Goal: Task Accomplishment & Management: Manage account settings

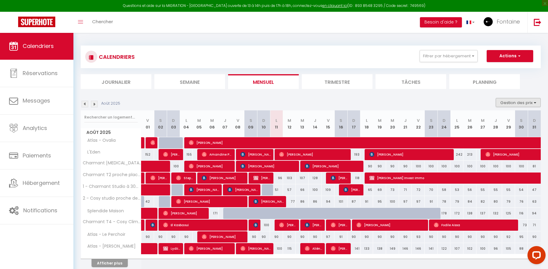
click at [519, 101] on button "Gestion des prix" at bounding box center [518, 102] width 45 height 9
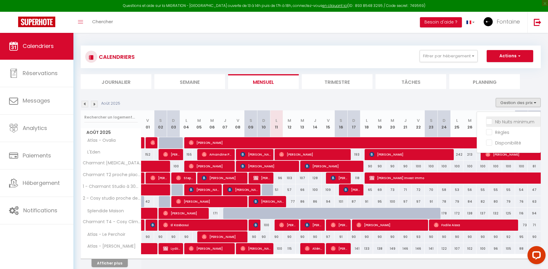
click at [489, 122] on input "Nb Nuits minimum" at bounding box center [513, 121] width 54 height 6
checkbox input "true"
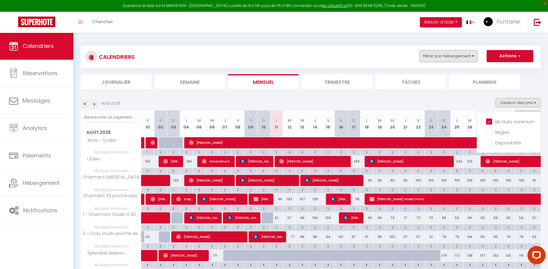
click at [456, 58] on button "Filtrer par hébergement" at bounding box center [449, 56] width 58 height 12
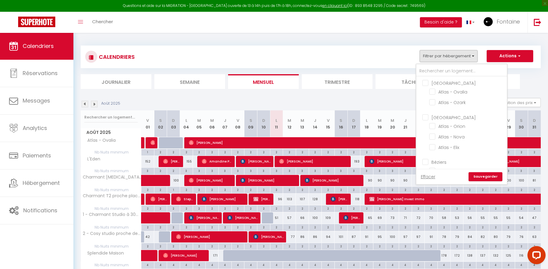
click at [427, 118] on input "[GEOGRAPHIC_DATA]" at bounding box center [467, 117] width 91 height 6
checkbox input "true"
checkbox input "false"
checkbox input "true"
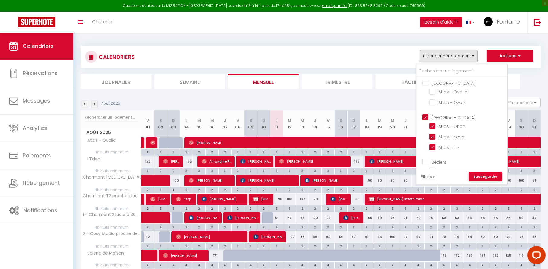
checkbox input "true"
checkbox input "false"
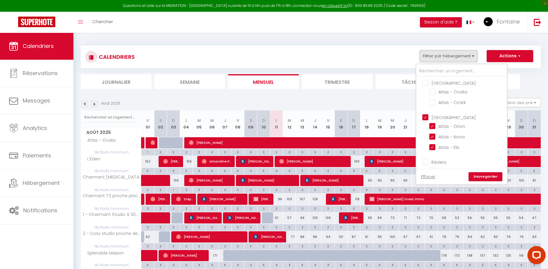
checkbox input "false"
checkbox input "true"
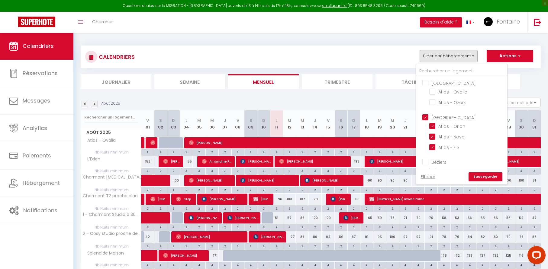
checkbox input "false"
checkbox input "true"
checkbox input "false"
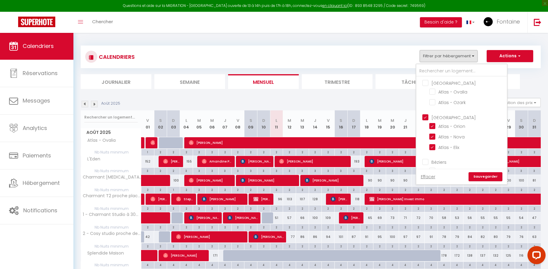
checkbox input "true"
checkbox input "false"
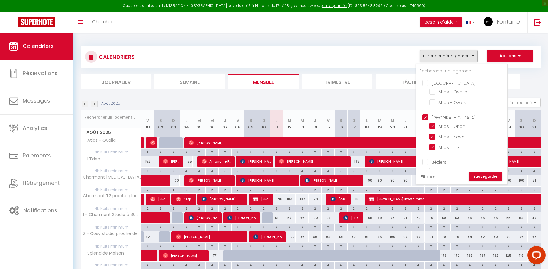
checkbox input "false"
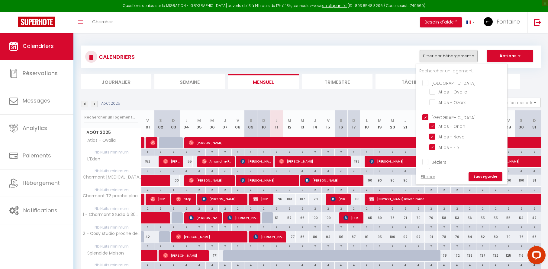
checkbox input "false"
click at [435, 137] on input "Atlas - Nova" at bounding box center [467, 137] width 76 height 6
checkbox input "false"
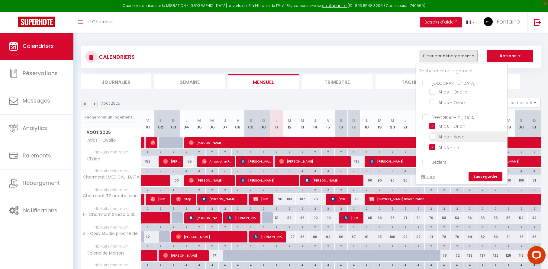
checkbox input "false"
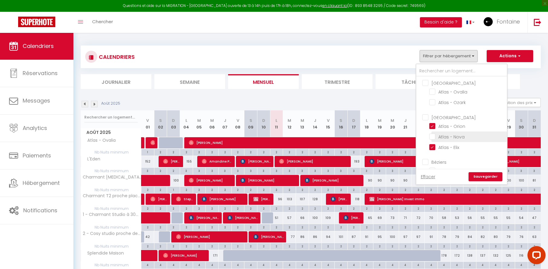
checkbox input "false"
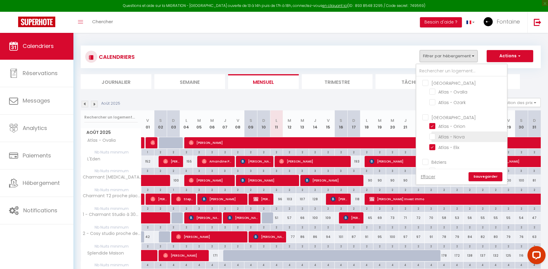
checkbox input "false"
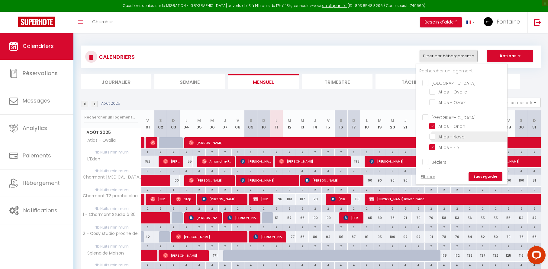
checkbox input "false"
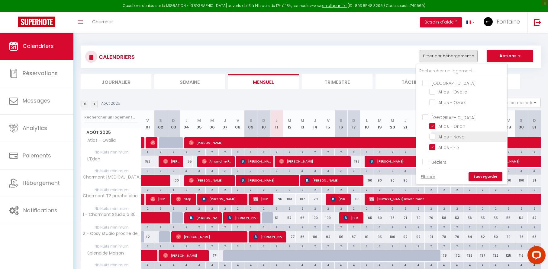
checkbox input "false"
click at [483, 178] on link "Sauvegarder" at bounding box center [486, 176] width 34 height 9
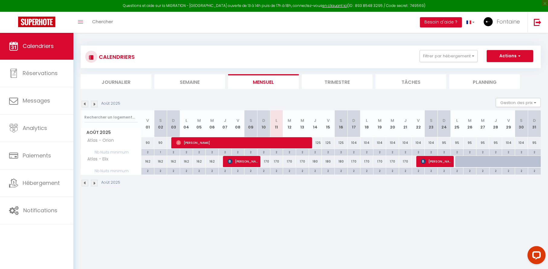
click at [278, 162] on div "170" at bounding box center [276, 161] width 13 height 11
type input "170"
type input "Lun 11 Août 2025"
type input "[DATE] Août 2025"
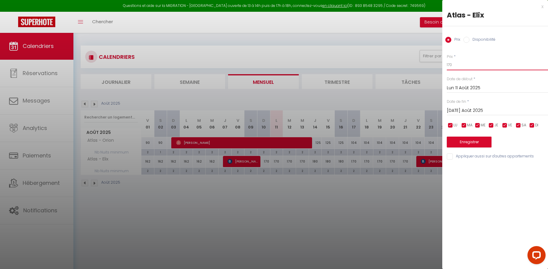
click at [456, 64] on input "170" at bounding box center [497, 65] width 101 height 11
type input "150"
click at [468, 108] on input "[DATE] Août 2025" at bounding box center [497, 111] width 101 height 8
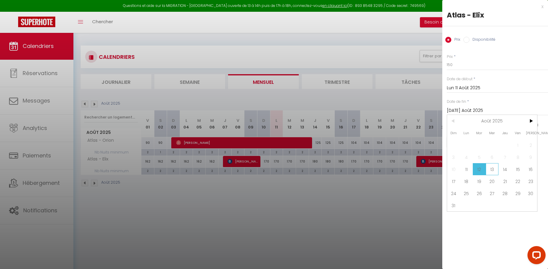
click at [495, 169] on span "13" at bounding box center [492, 169] width 13 height 12
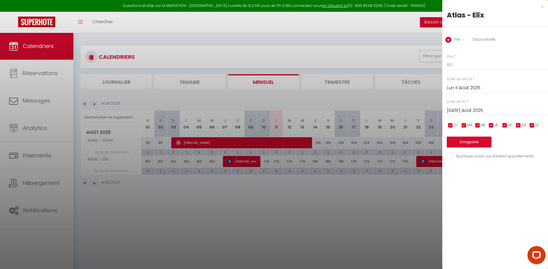
type input "Mer 13 Août 2025"
click at [472, 141] on button "Enregistrer" at bounding box center [469, 142] width 45 height 11
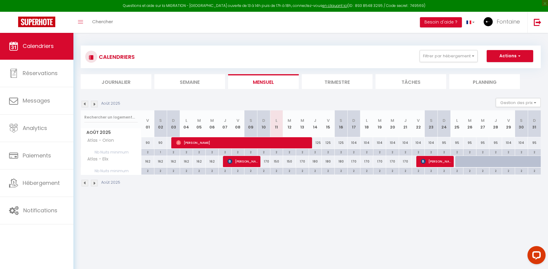
click at [317, 162] on div "180" at bounding box center [315, 161] width 13 height 11
type input "180"
type input "[DEMOGRAPHIC_DATA] 14 Août 2025"
type input "Ven 15 Août 2025"
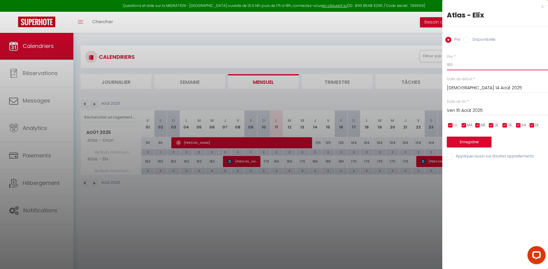
click at [450, 65] on input "180" at bounding box center [497, 65] width 101 height 11
type input "170"
click at [483, 142] on button "Enregistrer" at bounding box center [469, 142] width 45 height 11
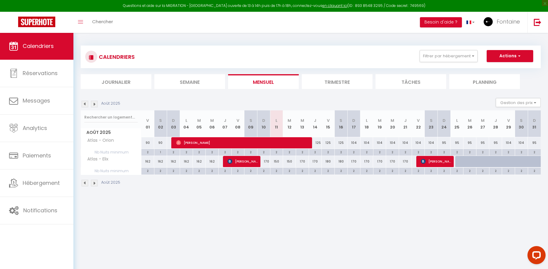
click at [344, 81] on li "Trimestre" at bounding box center [337, 81] width 71 height 15
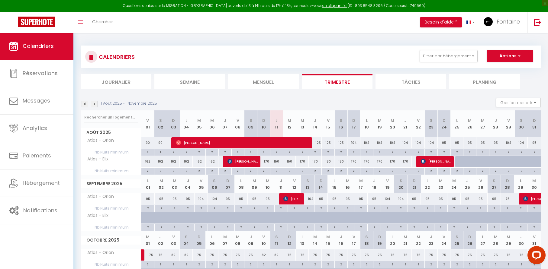
click at [328, 161] on div "180" at bounding box center [328, 161] width 13 height 11
type input "180"
type input "Ven 15 Août 2025"
type input "[PERSON_NAME] 16 Août 2025"
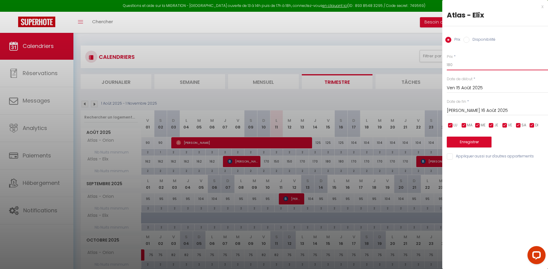
click at [454, 65] on input "180" at bounding box center [497, 65] width 101 height 11
type input "175"
click at [475, 108] on input "[PERSON_NAME] 16 Août 2025" at bounding box center [497, 111] width 101 height 8
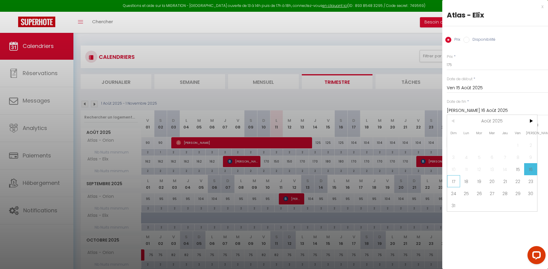
click at [456, 181] on span "17" at bounding box center [453, 182] width 13 height 12
type input "Dim 17 Août 2025"
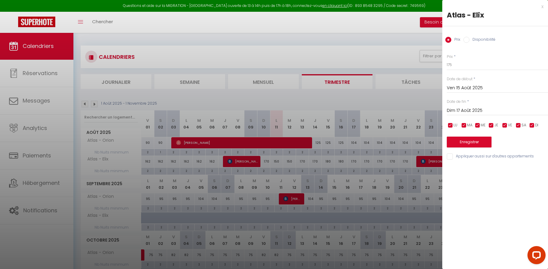
click at [466, 141] on button "Enregistrer" at bounding box center [469, 142] width 45 height 11
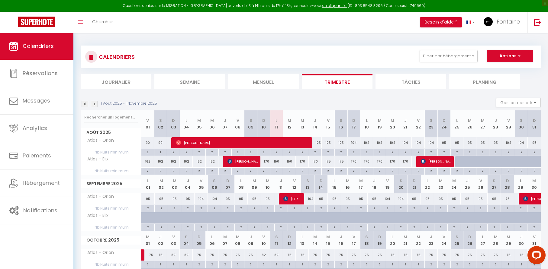
click at [341, 151] on div "2" at bounding box center [341, 152] width 13 height 6
type input "2"
type input "[PERSON_NAME] 16 Août 2025"
type input "Dim 17 Août 2025"
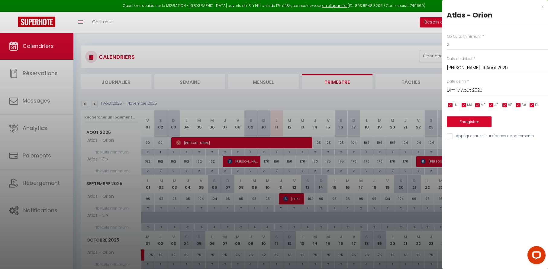
click at [543, 6] on div "x" at bounding box center [492, 6] width 101 height 7
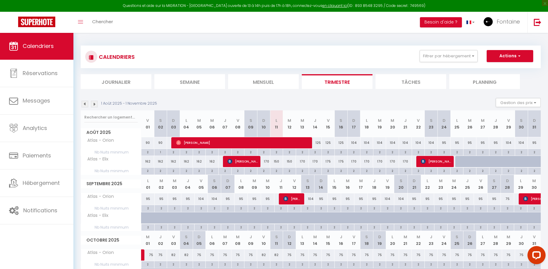
click at [320, 143] on div "125" at bounding box center [315, 142] width 13 height 11
type input "125"
type input "[DEMOGRAPHIC_DATA] 14 Août 2025"
type input "Ven 15 Août 2025"
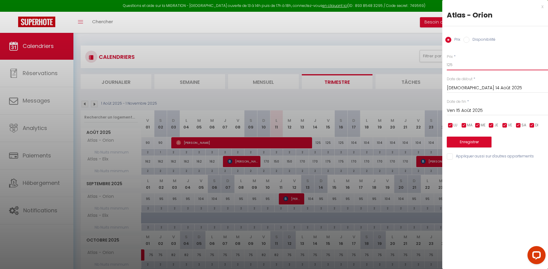
click at [454, 66] on input "125" at bounding box center [497, 65] width 101 height 11
type input "115"
click at [471, 141] on button "Enregistrer" at bounding box center [469, 142] width 45 height 11
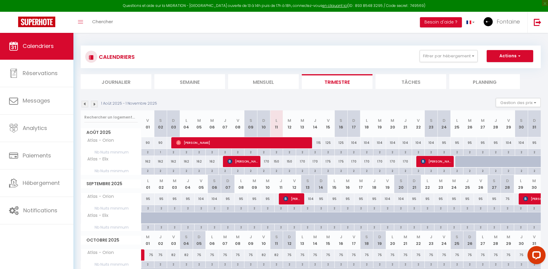
click at [304, 162] on div "170" at bounding box center [302, 161] width 13 height 11
type input "170"
type input "Mer 13 Août 2025"
type input "[DEMOGRAPHIC_DATA] 14 Août 2025"
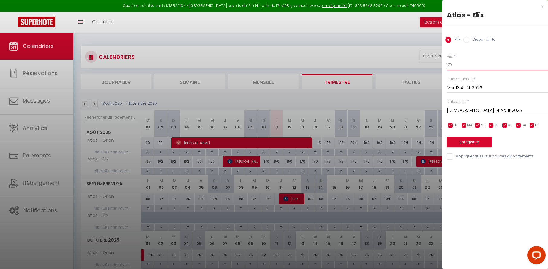
drag, startPoint x: 456, startPoint y: 63, endPoint x: 448, endPoint y: 65, distance: 8.7
click at [448, 65] on input "170" at bounding box center [497, 65] width 101 height 11
type input "1"
type input "155"
click at [472, 140] on button "Enregistrer" at bounding box center [469, 142] width 45 height 11
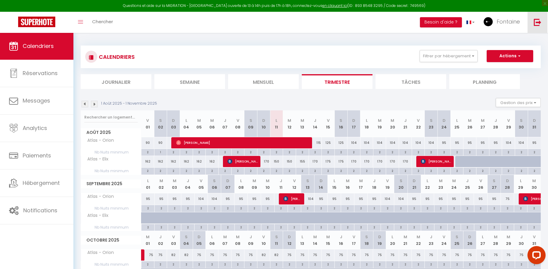
click at [539, 23] on img at bounding box center [538, 22] width 8 height 8
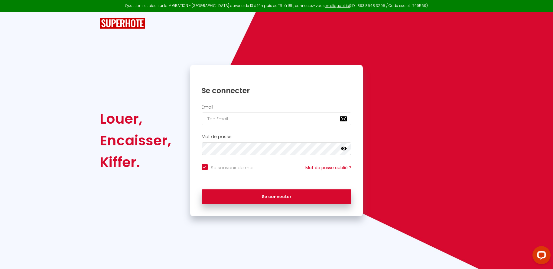
type input "j"
checkbox input "true"
type input "je"
checkbox input "true"
type input "jer"
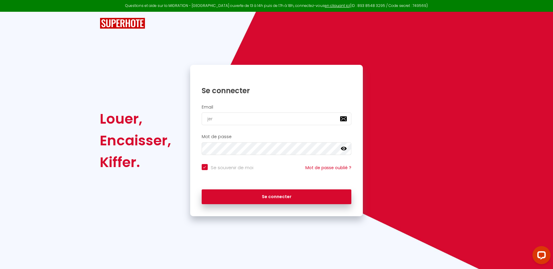
checkbox input "true"
type input "jere"
checkbox input "true"
type input "jer"
checkbox input "true"
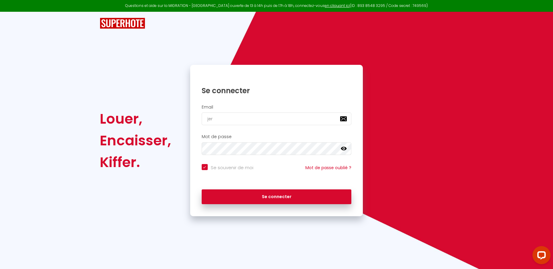
type input "je"
checkbox input "true"
type input "j"
checkbox input "true"
